Goal: Information Seeking & Learning: Find contact information

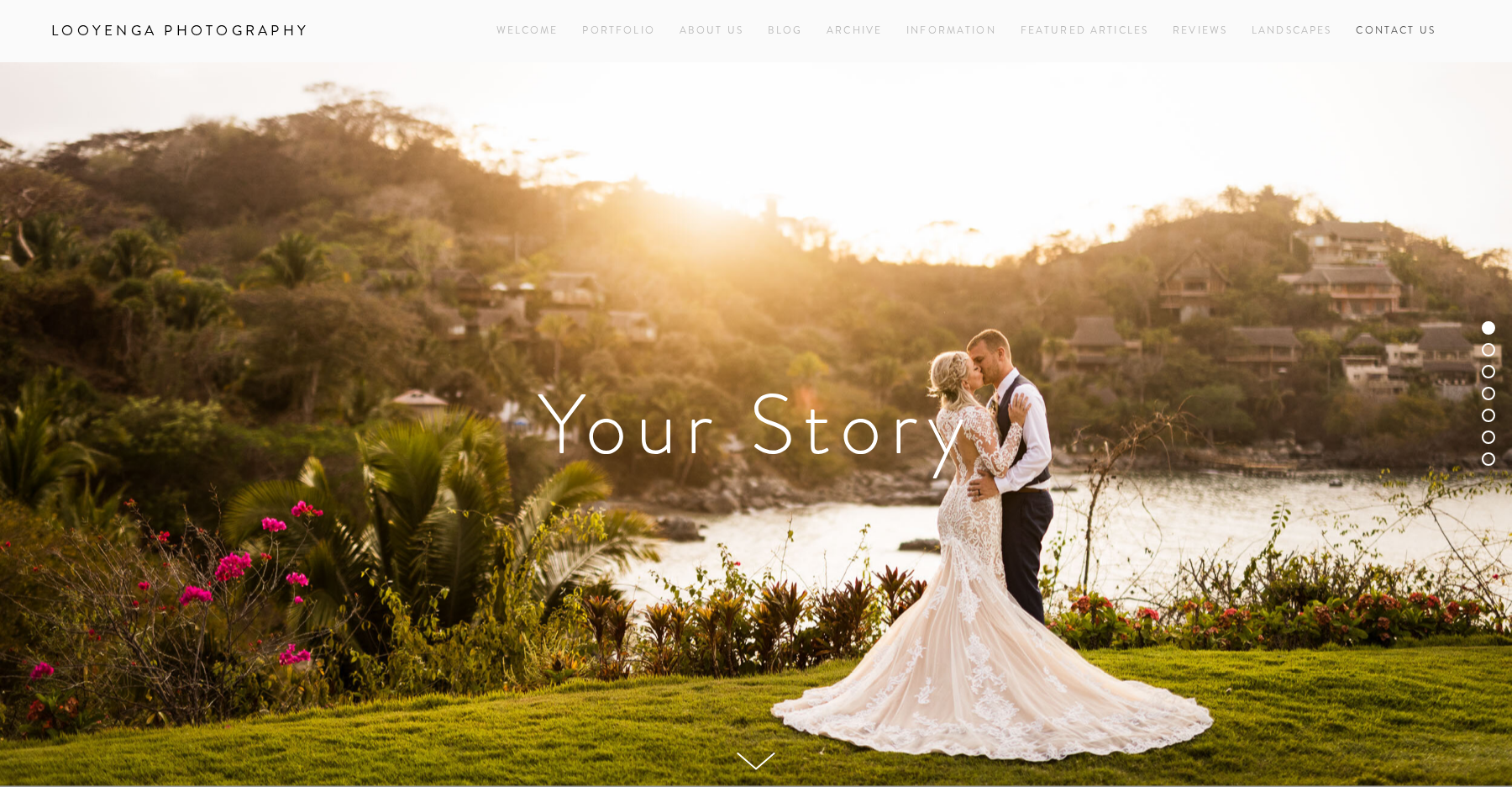
click at [1377, 25] on link "Contact Us" at bounding box center [1395, 30] width 80 height 23
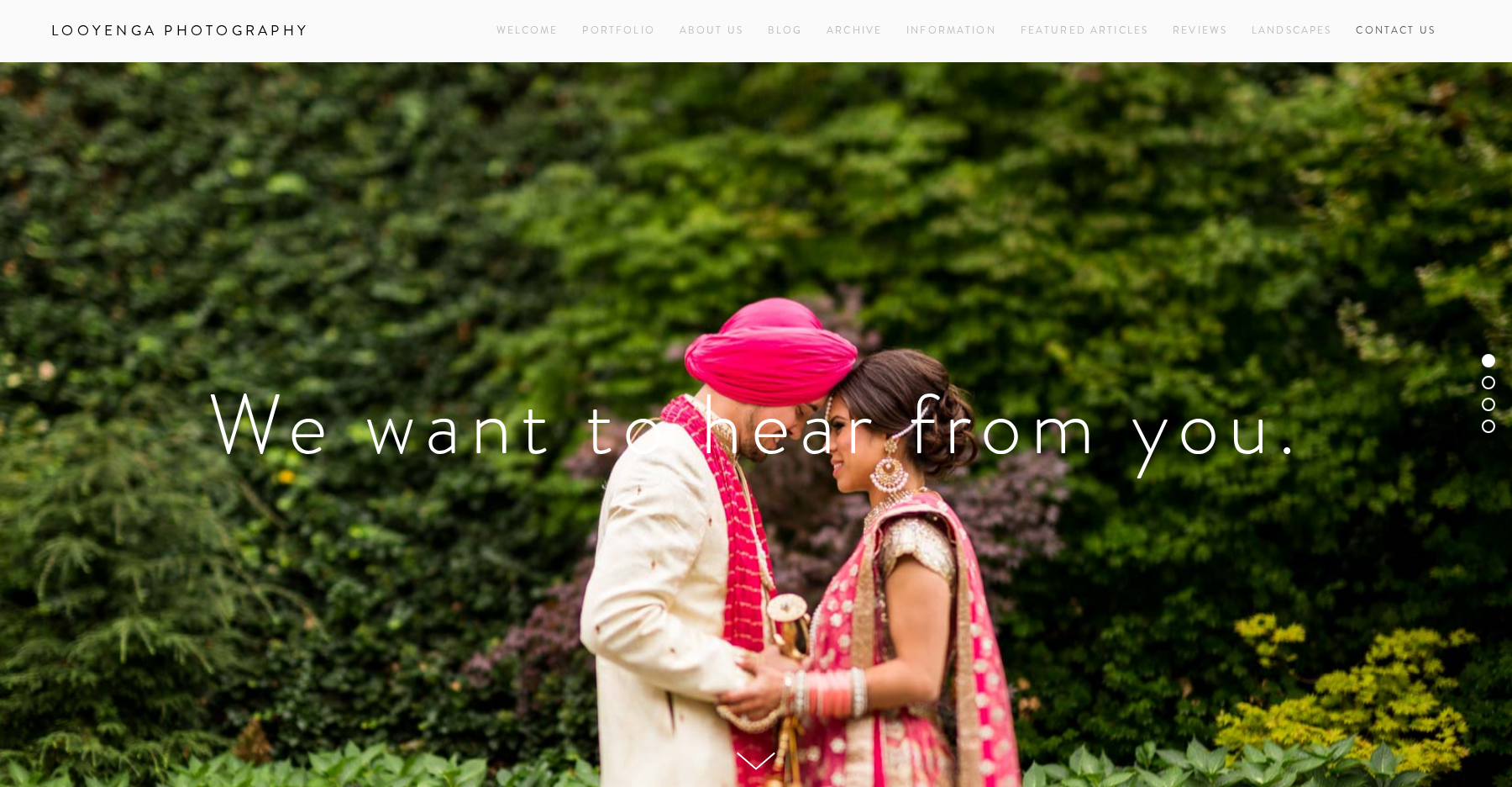
click at [1392, 30] on link "Contact Us" at bounding box center [1395, 30] width 80 height 23
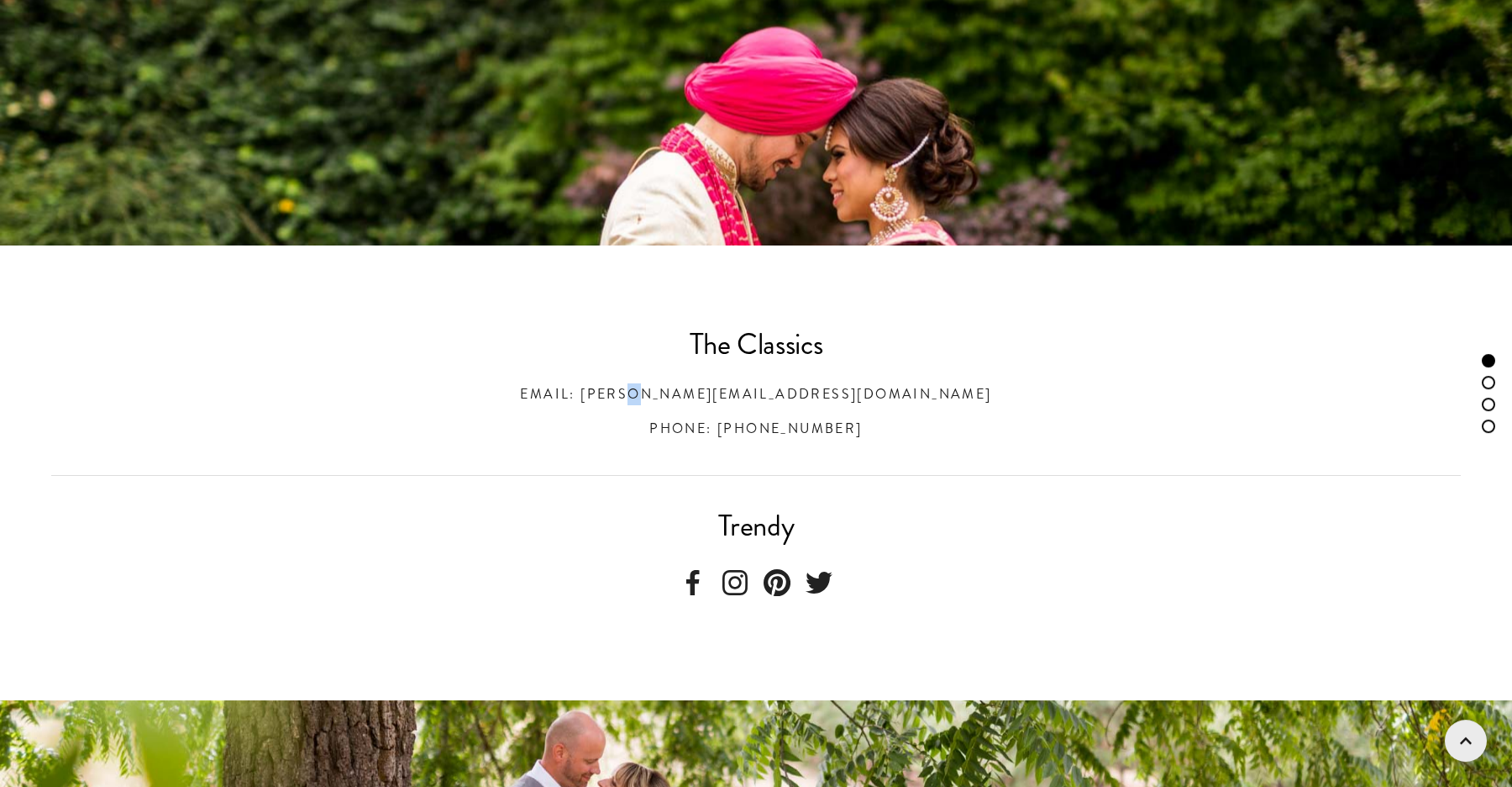
click at [660, 394] on h3 "Email: [PERSON_NAME][EMAIL_ADDRESS][DOMAIN_NAME]" at bounding box center [756, 394] width 1410 height 22
copy h3 "[PERSON_NAME][EMAIL_ADDRESS][DOMAIN_NAME]"
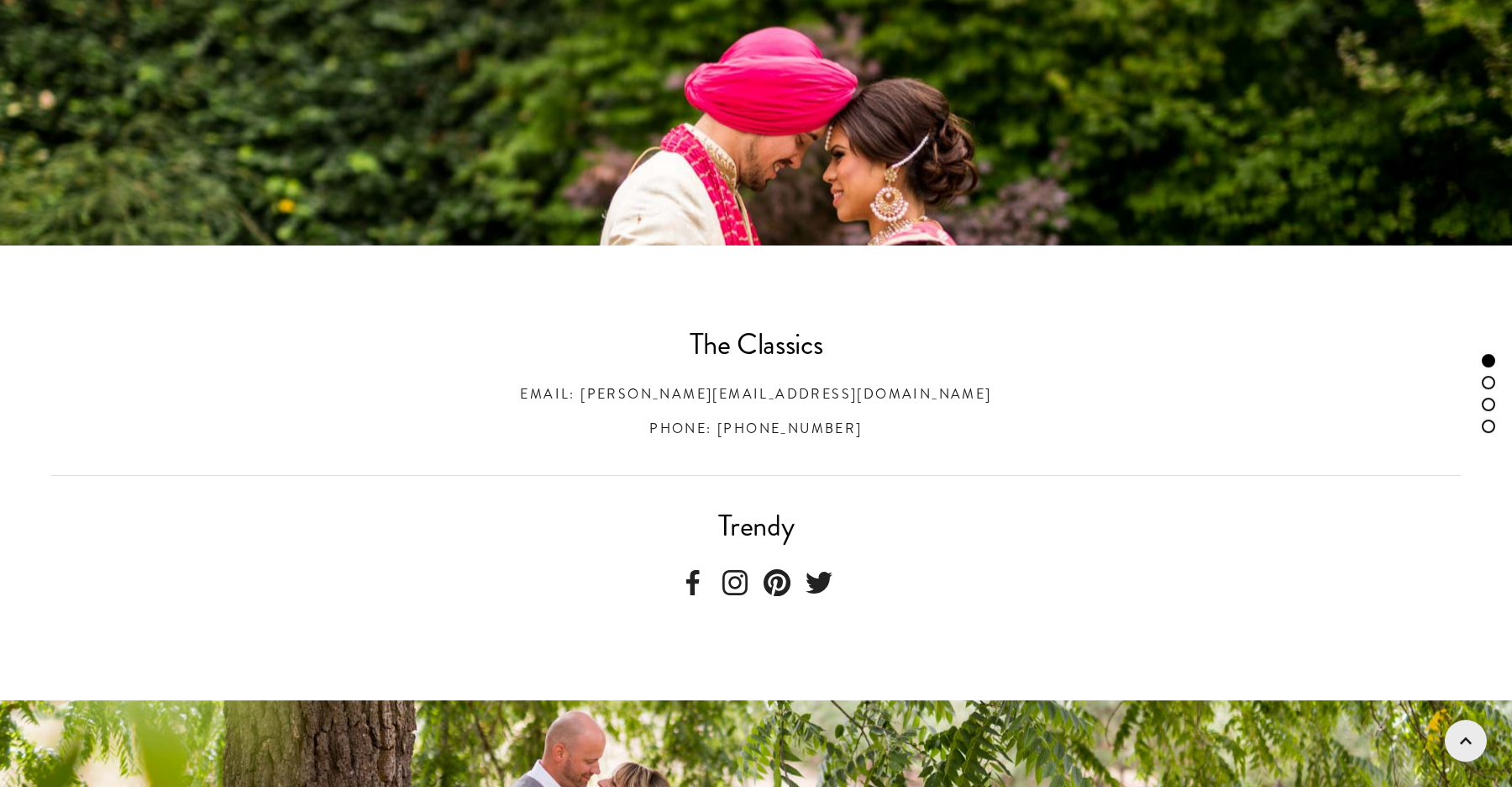
click at [793, 488] on div at bounding box center [755, 475] width 1438 height 43
